Goal: Information Seeking & Learning: Learn about a topic

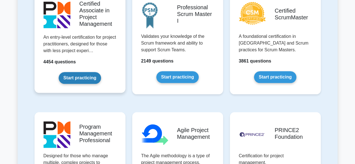
scroll to position [337, 0]
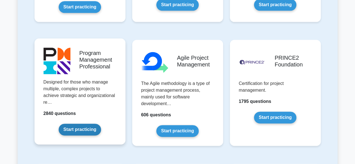
click at [78, 128] on link "Start practicing" at bounding box center [80, 130] width 42 height 12
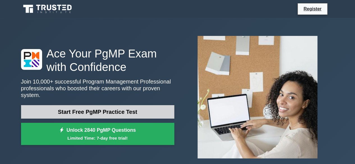
click at [120, 109] on link "Start Free PgMP Practice Test" at bounding box center [97, 111] width 153 height 13
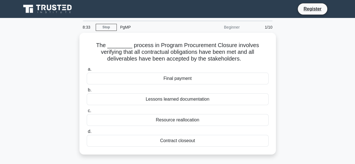
click at [340, 16] on nav "Register" at bounding box center [177, 9] width 355 height 18
click at [59, 88] on div "The ________ process in Program Procurement Closure involves verifying that all…" at bounding box center [178, 97] width 320 height 129
click at [123, 28] on div "PgMP" at bounding box center [155, 27] width 77 height 11
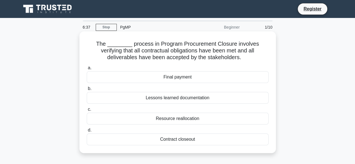
click at [191, 138] on div "Contract closeout" at bounding box center [178, 140] width 182 height 12
click at [87, 132] on input "d. Contract closeout" at bounding box center [87, 131] width 0 height 4
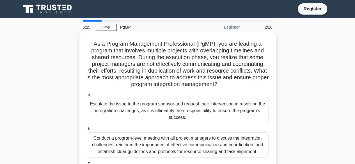
drag, startPoint x: 256, startPoint y: 51, endPoint x: 194, endPoint y: 60, distance: 62.1
click at [194, 60] on h5 "As a Program Management Professional (PgMP), you are leading a program that inv…" at bounding box center [177, 64] width 183 height 48
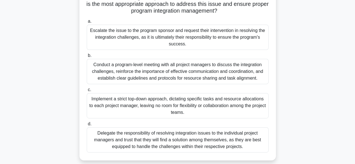
scroll to position [84, 0]
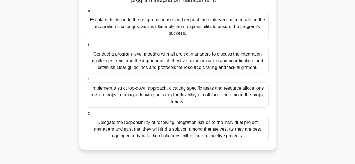
click at [142, 63] on div "Conduct a program-level meeting with all project managers to discuss the integr…" at bounding box center [178, 60] width 182 height 25
click at [87, 47] on input "b. Conduct a program-level meeting with all project managers to discuss the int…" at bounding box center [87, 45] width 0 height 4
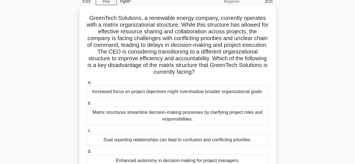
scroll to position [0, 0]
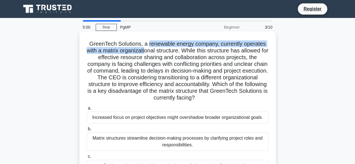
drag, startPoint x: 148, startPoint y: 47, endPoint x: 149, endPoint y: 51, distance: 4.9
click at [149, 51] on h5 "GreenTech Solutions, a renewable energy company, currently operates with a matr…" at bounding box center [177, 70] width 183 height 61
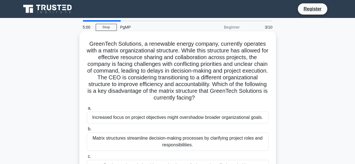
click at [145, 55] on h5 "GreenTech Solutions, a renewable energy company, currently operates with a matr…" at bounding box center [177, 70] width 183 height 61
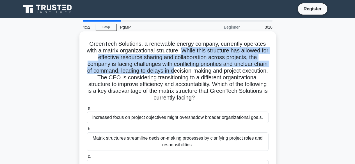
drag, startPoint x: 187, startPoint y: 52, endPoint x: 194, endPoint y: 68, distance: 17.7
click at [194, 68] on h5 "GreenTech Solutions, a renewable energy company, currently operates with a matr…" at bounding box center [177, 70] width 183 height 61
drag, startPoint x: 130, startPoint y: 78, endPoint x: 232, endPoint y: 99, distance: 104.6
click at [232, 99] on h5 "GreenTech Solutions, a renewable energy company, currently operates with a matr…" at bounding box center [177, 70] width 183 height 61
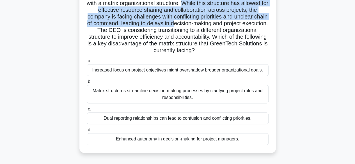
scroll to position [56, 0]
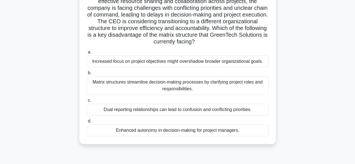
click at [175, 86] on div "Matrix structures streamline decision-making processes by clarifying project ro…" at bounding box center [178, 85] width 182 height 19
click at [87, 75] on input "b. Matrix structures streamline decision-making processes by clarifying project…" at bounding box center [87, 73] width 0 height 4
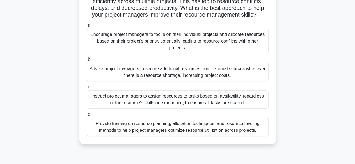
click at [135, 134] on div "Provide training on resource planning, allocation techniques, and resource leve…" at bounding box center [178, 127] width 182 height 19
click at [87, 116] on input "d. Provide training on resource planning, allocation techniques, and resource l…" at bounding box center [87, 115] width 0 height 4
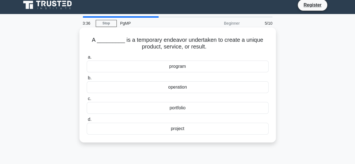
scroll to position [0, 0]
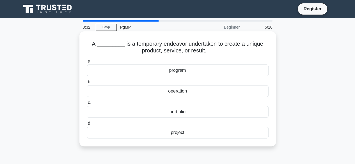
click at [175, 131] on div "project" at bounding box center [178, 133] width 182 height 12
click at [87, 125] on input "d. project" at bounding box center [87, 124] width 0 height 4
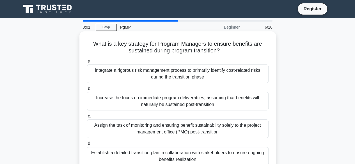
scroll to position [84, 0]
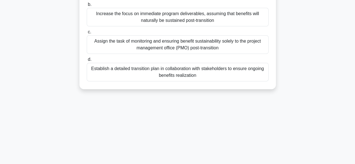
click at [182, 75] on div "Establish a detailed transition plan in collaboration with stakeholders to ensu…" at bounding box center [178, 72] width 182 height 19
click at [87, 61] on input "d. Establish a detailed transition plan in collaboration with stakeholders to e…" at bounding box center [87, 60] width 0 height 4
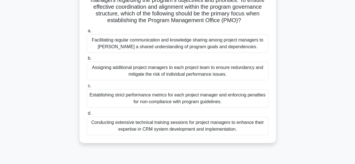
click at [178, 53] on div "Facilitating regular communication and knowledge sharing among project managers…" at bounding box center [178, 43] width 182 height 19
click at [87, 33] on input "a. Facilitating regular communication and knowledge sharing among project manag…" at bounding box center [87, 31] width 0 height 4
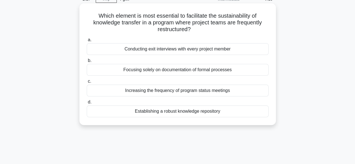
scroll to position [0, 0]
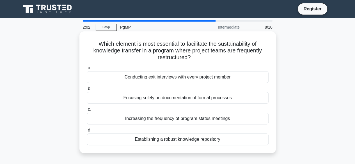
click at [179, 139] on div "Establishing a robust knowledge repository" at bounding box center [178, 140] width 182 height 12
click at [87, 132] on input "d. Establishing a robust knowledge repository" at bounding box center [87, 131] width 0 height 4
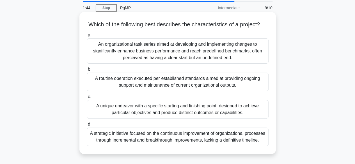
scroll to position [28, 0]
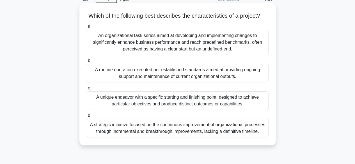
click at [168, 110] on div "A unique endeavor with a specific starting and finishing point, designed to ach…" at bounding box center [178, 100] width 182 height 19
click at [87, 90] on input "c. A unique endeavor with a specific starting and finishing point, designed to …" at bounding box center [87, 88] width 0 height 4
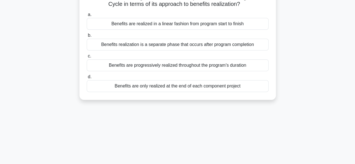
scroll to position [0, 0]
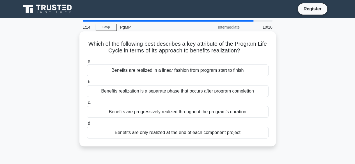
click at [221, 114] on div "Benefits are progressively realized throughout the program's duration" at bounding box center [178, 112] width 182 height 12
click at [87, 105] on input "c. Benefits are progressively realized throughout the program's duration" at bounding box center [87, 103] width 0 height 4
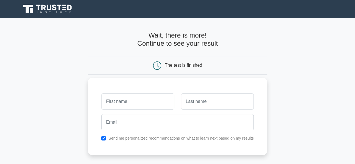
click at [149, 102] on input "text" at bounding box center [137, 101] width 73 height 16
type input "e"
type input "EKPE"
click at [194, 100] on input "text" at bounding box center [217, 101] width 73 height 16
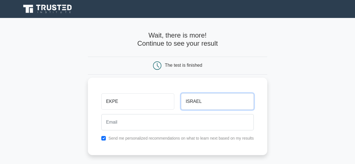
type input "ISRAEL"
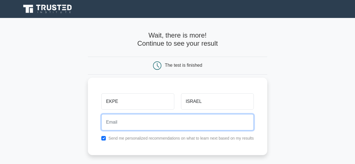
drag, startPoint x: 182, startPoint y: 115, endPoint x: 181, endPoint y: 119, distance: 3.6
click at [182, 116] on input "email" at bounding box center [177, 122] width 152 height 16
type input "coachisreali@gmail.com"
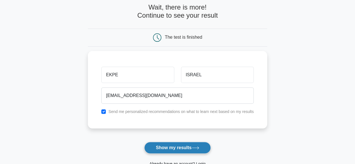
click at [170, 146] on button "Show my results" at bounding box center [177, 148] width 66 height 12
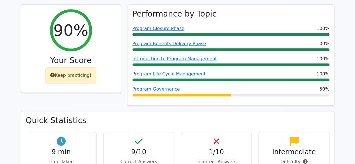
scroll to position [253, 0]
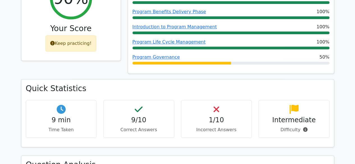
click at [213, 116] on h4 "1/10" at bounding box center [216, 120] width 61 height 8
click at [216, 105] on icon at bounding box center [217, 109] width 6 height 9
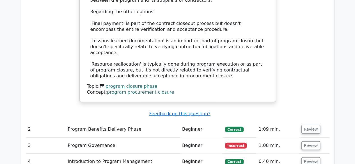
scroll to position [702, 0]
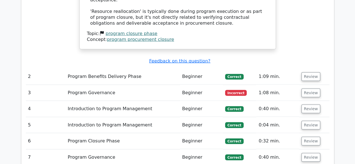
click at [231, 90] on span "Incorrect" at bounding box center [236, 93] width 22 height 6
click at [305, 89] on button "Review" at bounding box center [310, 93] width 19 height 9
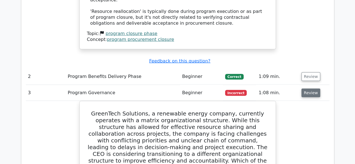
click at [311, 89] on button "Review" at bounding box center [310, 93] width 19 height 9
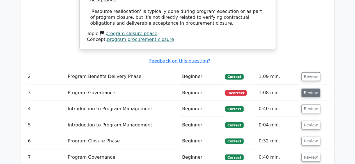
click at [311, 89] on button "Review" at bounding box center [310, 93] width 19 height 9
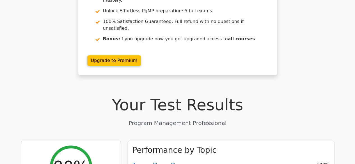
scroll to position [0, 0]
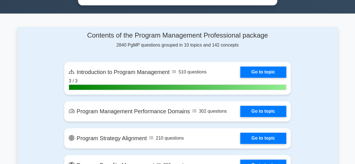
scroll to position [337, 0]
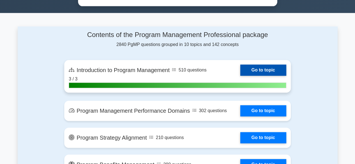
click at [248, 67] on link "Go to topic" at bounding box center [263, 70] width 46 height 11
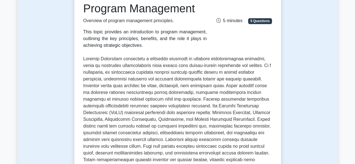
scroll to position [84, 0]
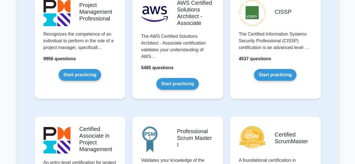
scroll to position [112, 0]
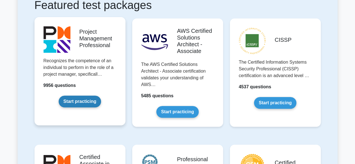
click at [77, 97] on link "Start practicing" at bounding box center [80, 102] width 42 height 12
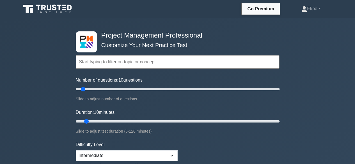
scroll to position [56, 0]
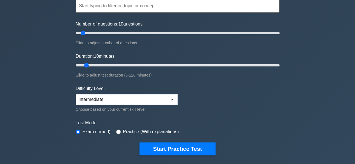
click at [113, 104] on div "Difficulty Level Beginner Intermediate Expert Choose based on your current skil…" at bounding box center [127, 99] width 102 height 28
click at [171, 97] on select "Beginner Intermediate Expert" at bounding box center [127, 99] width 102 height 11
select select "expert"
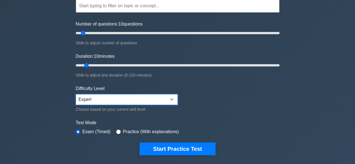
click at [76, 94] on select "Beginner Intermediate Expert" at bounding box center [127, 99] width 102 height 11
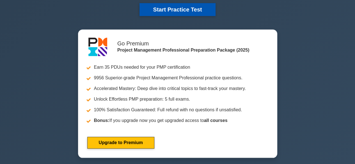
scroll to position [140, 0]
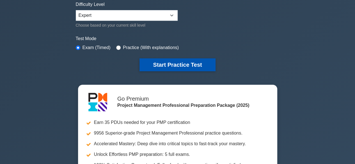
click at [177, 68] on button "Start Practice Test" at bounding box center [177, 64] width 76 height 13
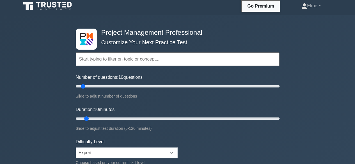
scroll to position [0, 0]
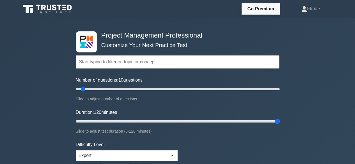
drag, startPoint x: 88, startPoint y: 119, endPoint x: 281, endPoint y: 112, distance: 193.5
type input "120"
click at [280, 118] on input "Duration: 120 minutes" at bounding box center [178, 121] width 204 height 7
drag, startPoint x: 82, startPoint y: 89, endPoint x: 286, endPoint y: 72, distance: 204.5
type input "200"
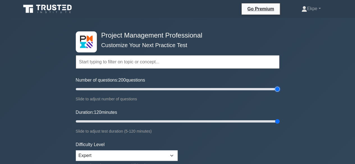
click at [280, 86] on input "Number of questions: 200 questions" at bounding box center [178, 89] width 204 height 7
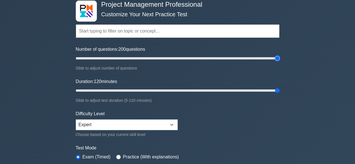
scroll to position [56, 0]
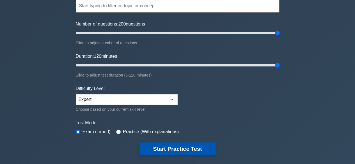
click at [171, 147] on button "Start Practice Test" at bounding box center [177, 149] width 76 height 13
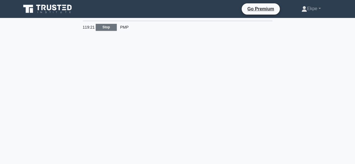
click at [112, 28] on link "Stop" at bounding box center [106, 27] width 21 height 7
